Goal: Transaction & Acquisition: Book appointment/travel/reservation

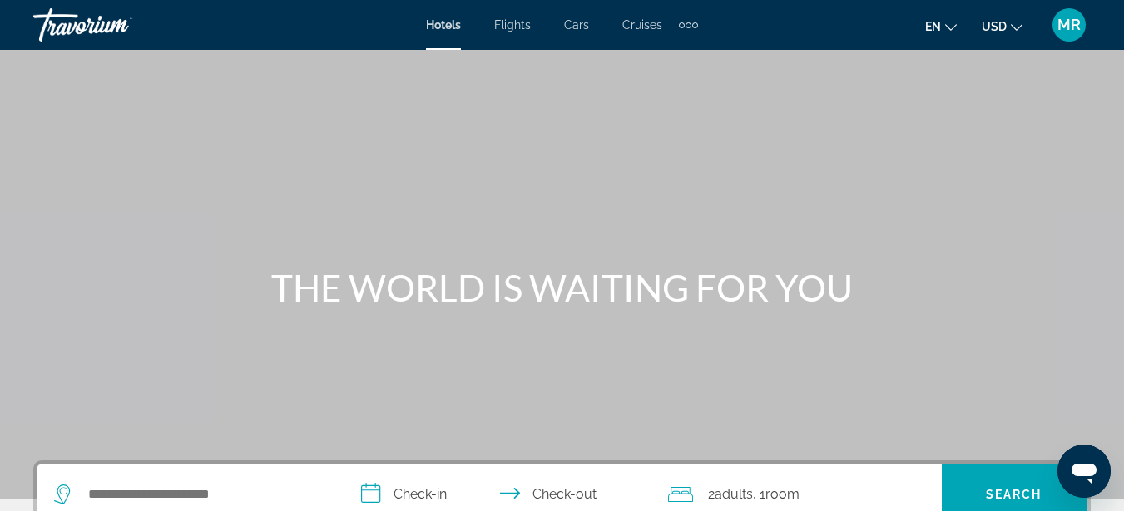
click at [683, 24] on div "Extra navigation items" at bounding box center [682, 25] width 6 height 6
